Goal: Information Seeking & Learning: Learn about a topic

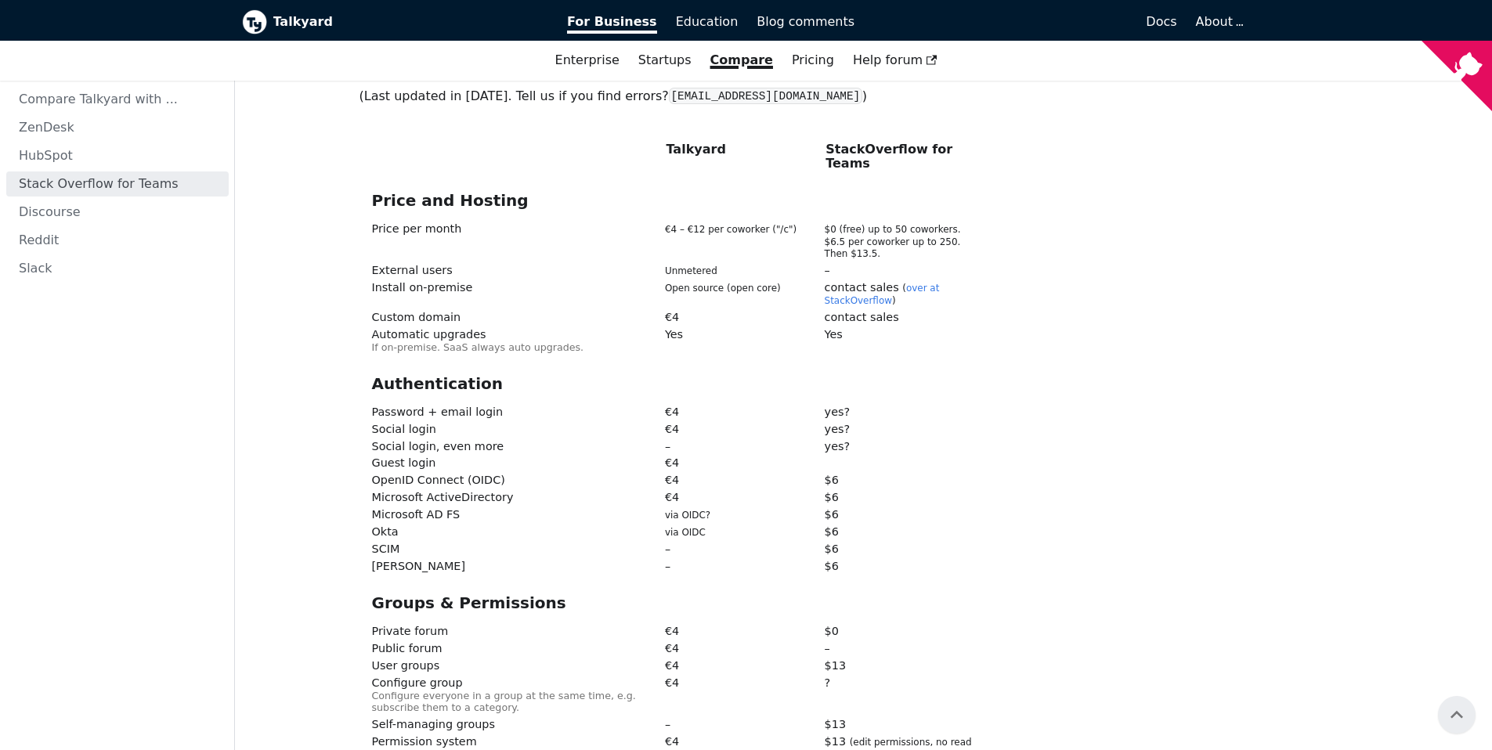
scroll to position [282, 0]
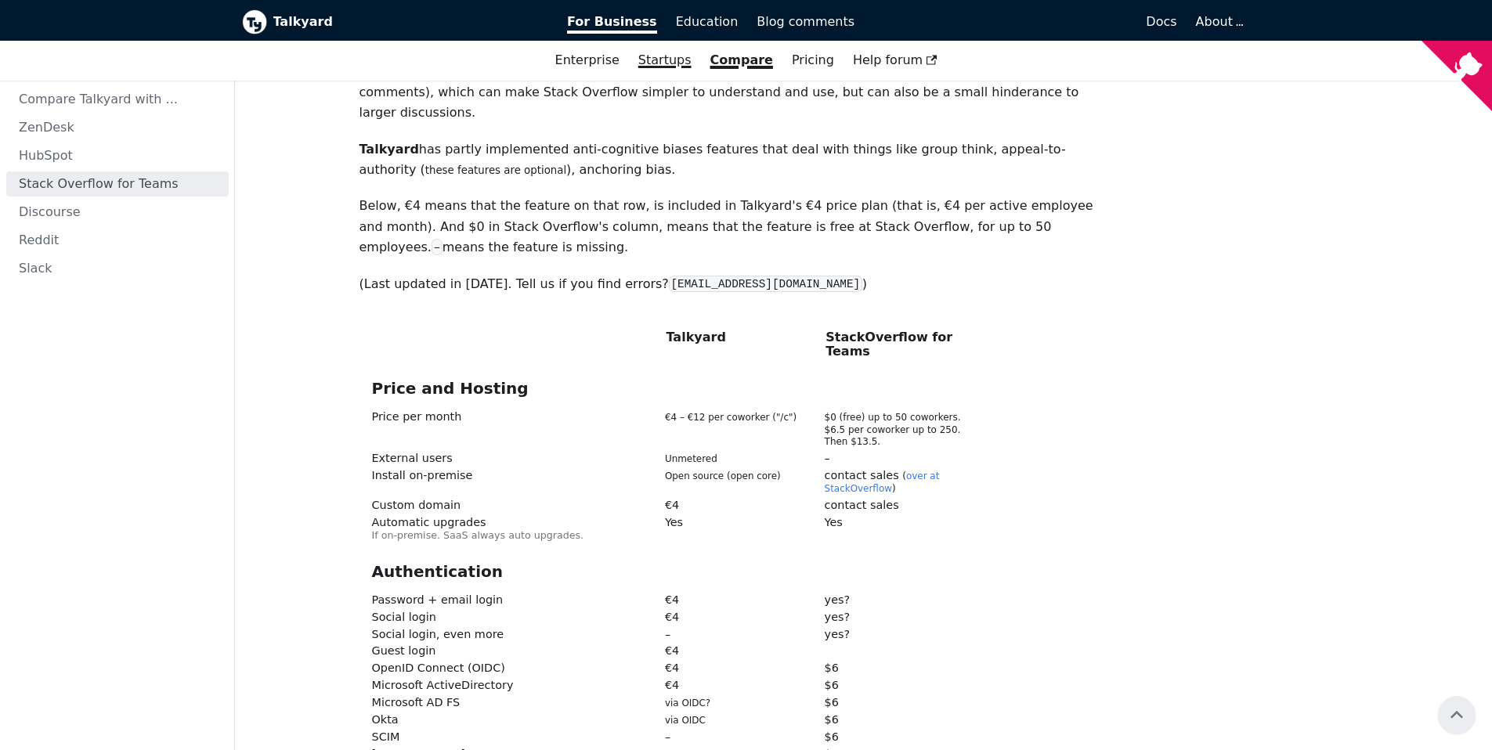
click at [668, 64] on link "Startups" at bounding box center [665, 60] width 72 height 27
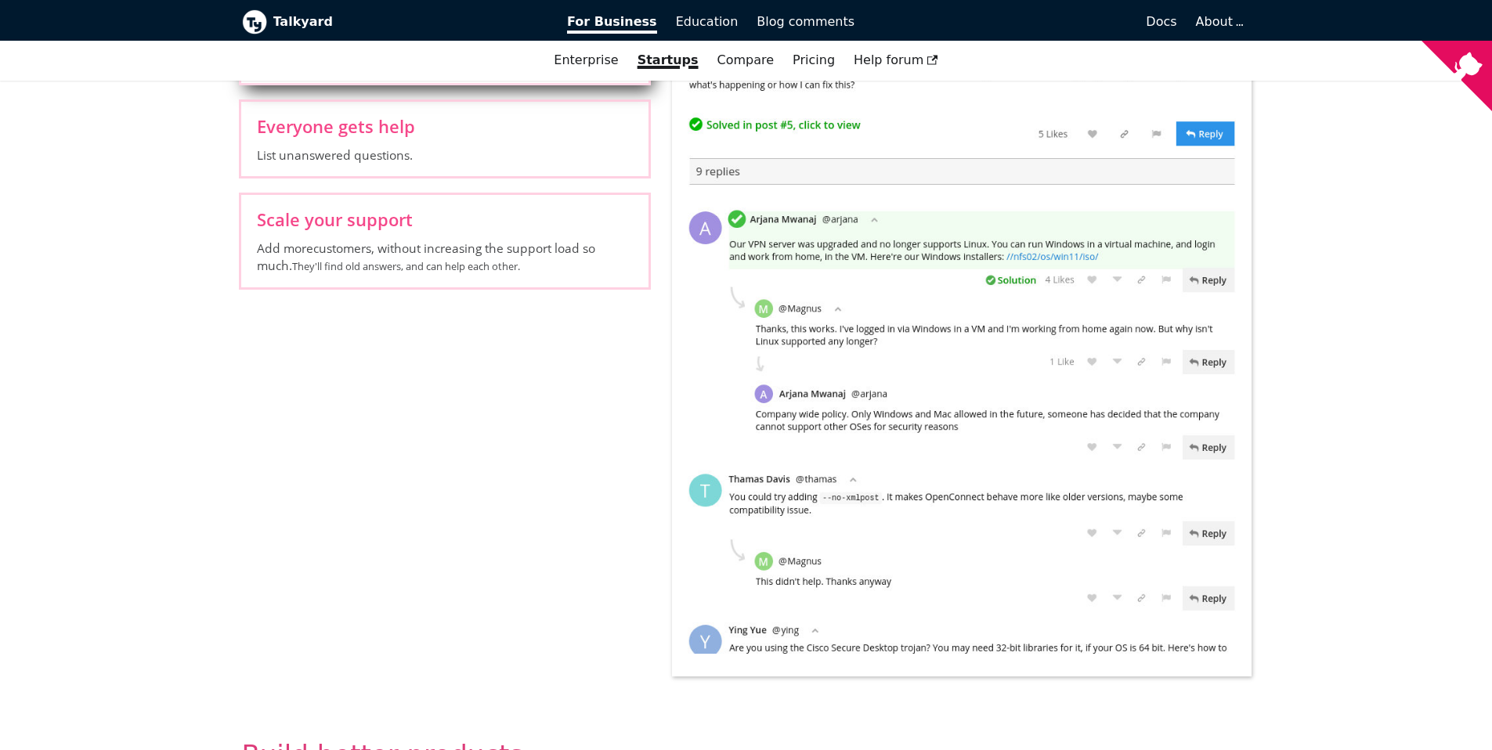
scroll to position [96, 0]
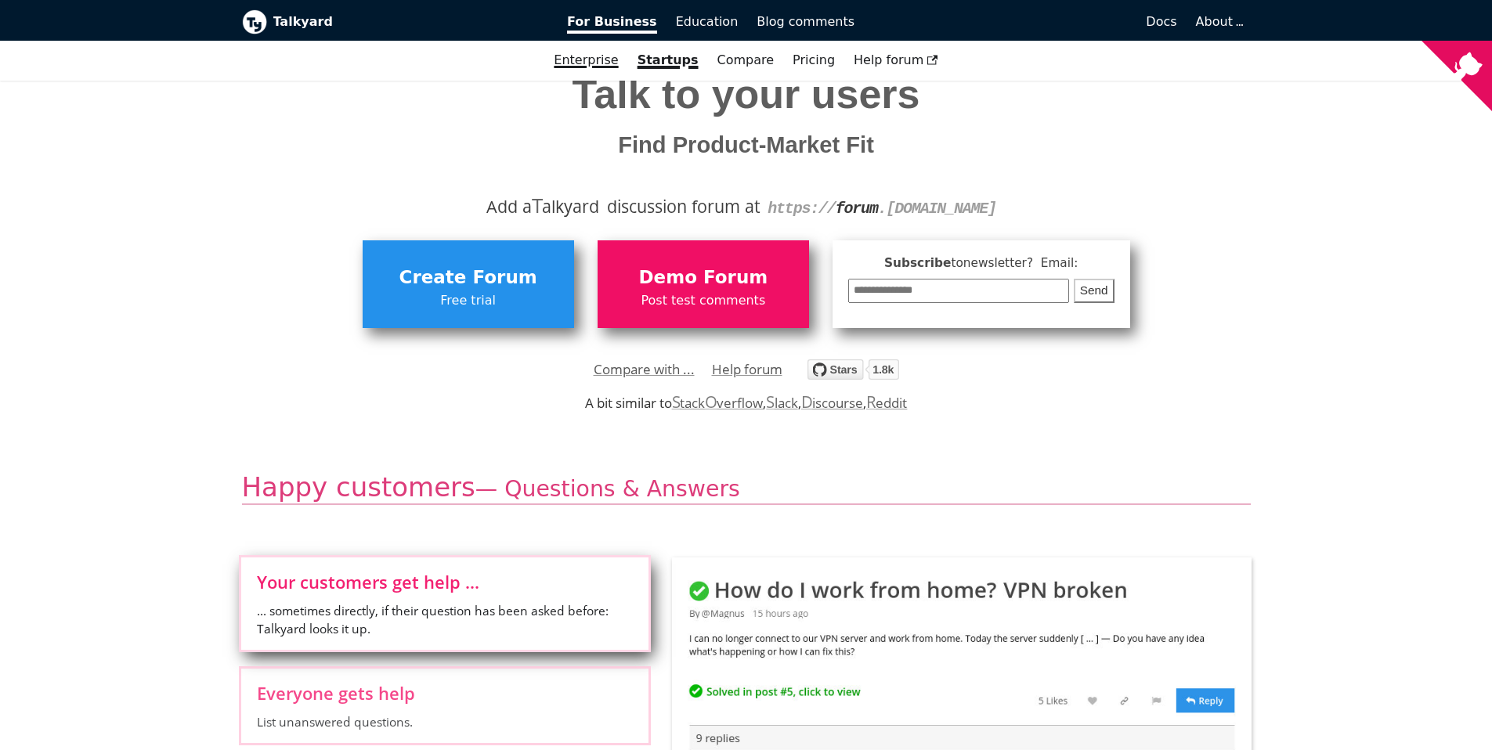
click at [575, 69] on link "Enterprise" at bounding box center [585, 60] width 83 height 27
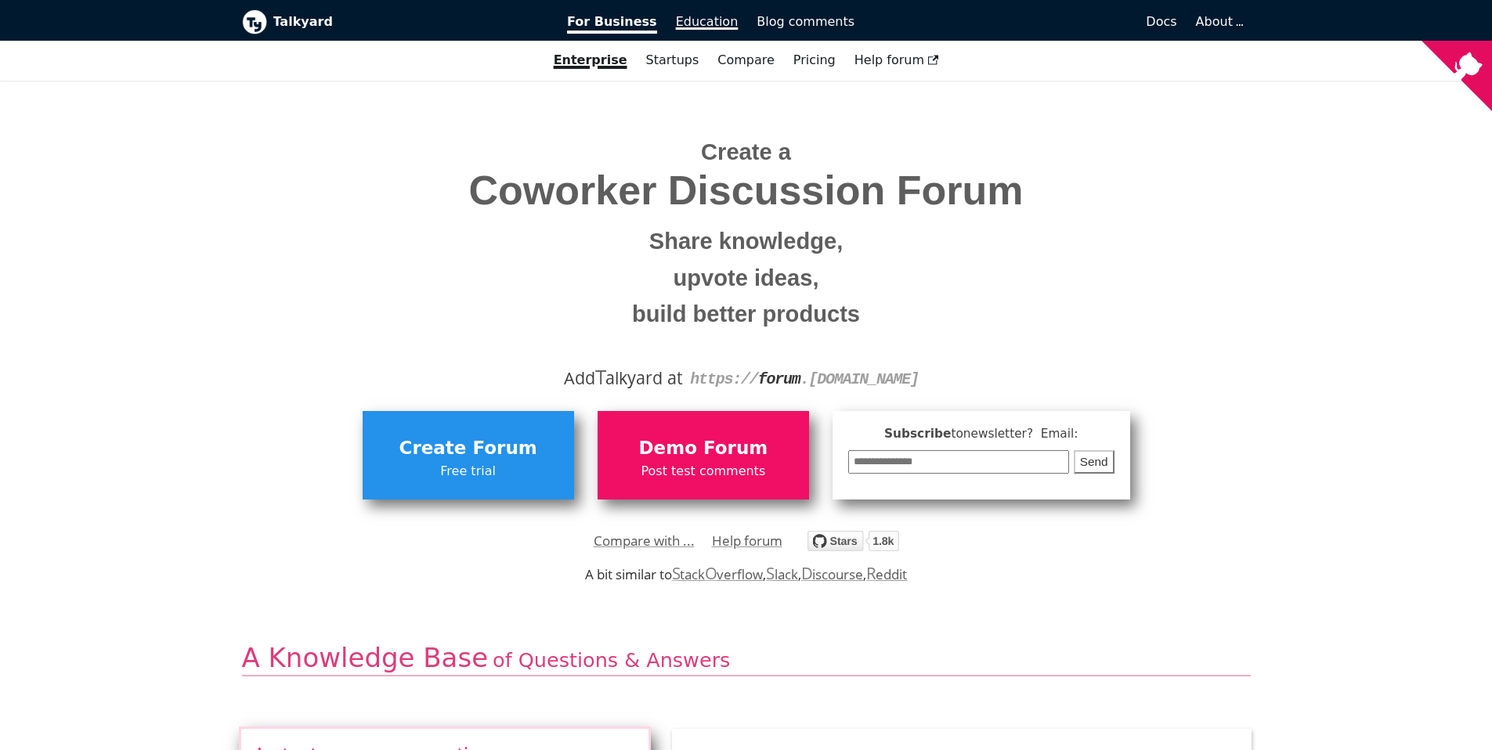
click at [695, 24] on span "Education" at bounding box center [707, 21] width 63 height 15
